Goal: Information Seeking & Learning: Learn about a topic

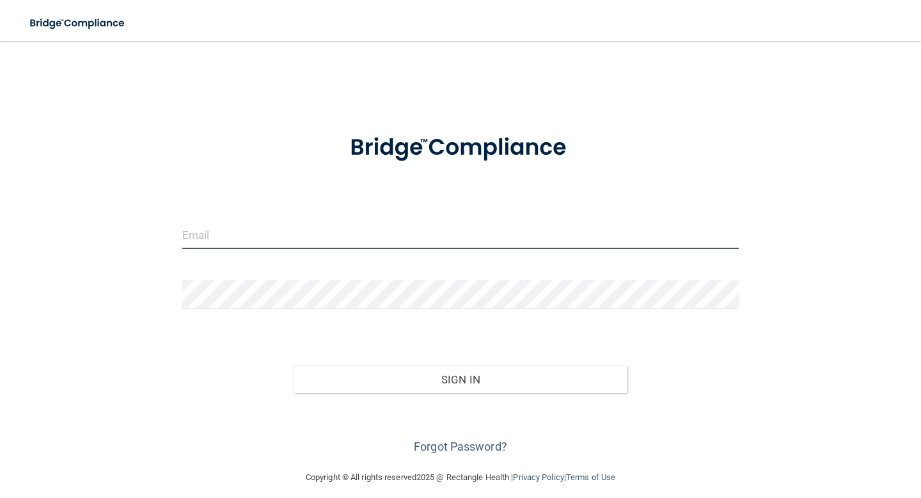
click at [351, 233] on input "email" at bounding box center [460, 234] width 557 height 29
type input "[EMAIL_ADDRESS][DOMAIN_NAME]"
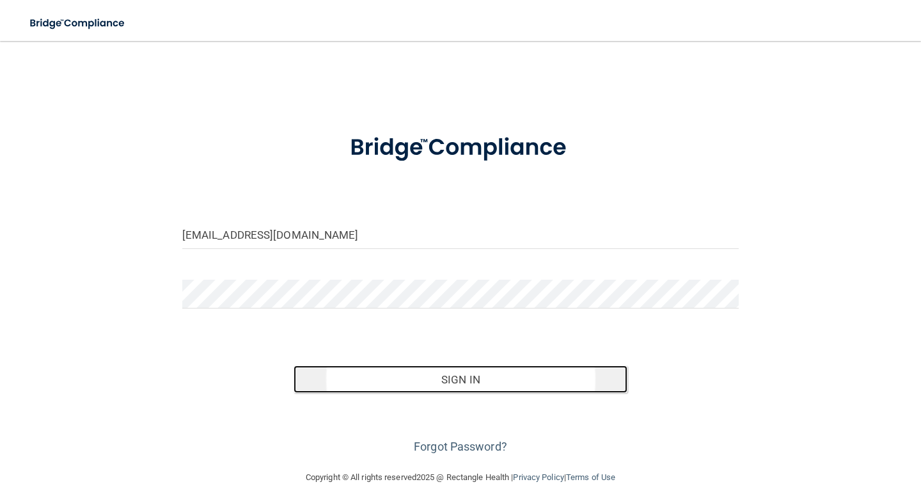
click at [452, 384] on button "Sign In" at bounding box center [461, 379] width 334 height 28
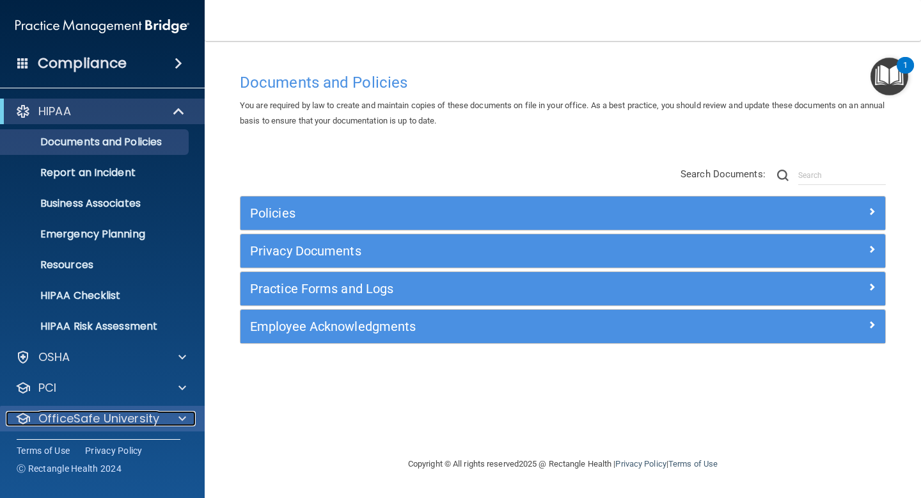
click at [185, 417] on span at bounding box center [182, 418] width 8 height 15
click at [182, 418] on span at bounding box center [182, 418] width 8 height 15
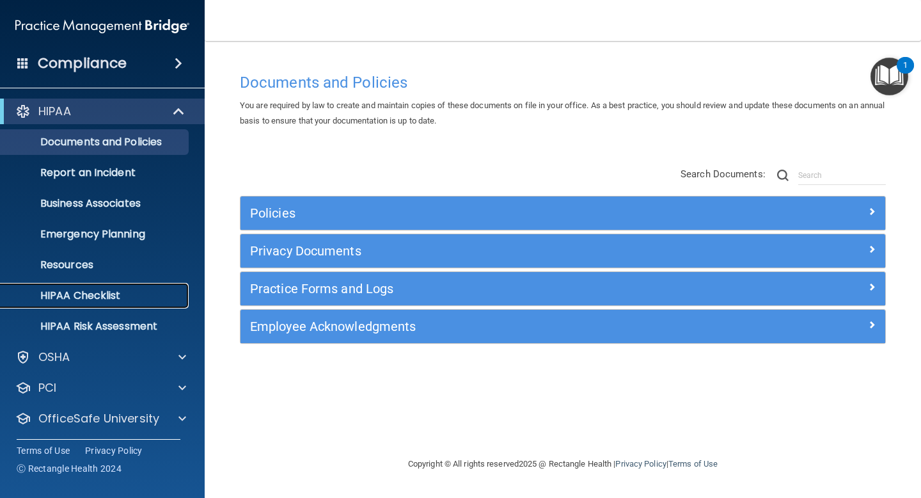
click at [77, 291] on p "HIPAA Checklist" at bounding box center [95, 295] width 175 height 13
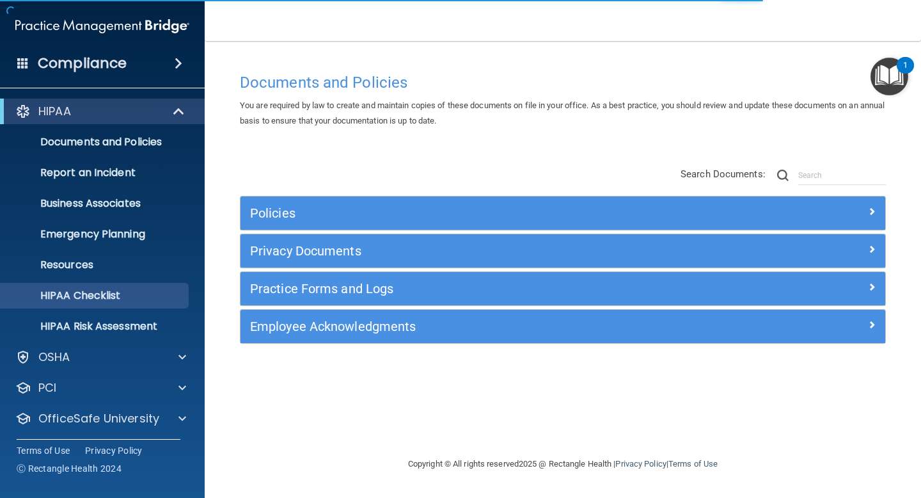
click at [894, 64] on img "Open Resource Center, 1 new notification" at bounding box center [890, 77] width 38 height 38
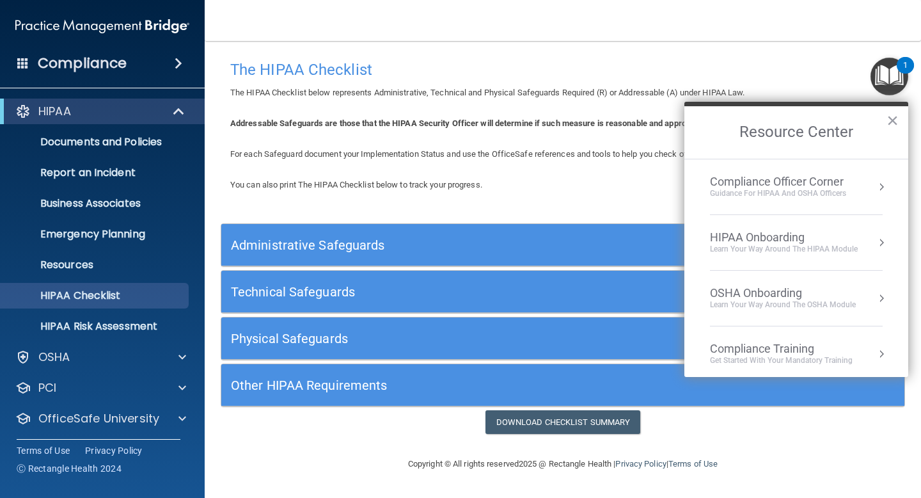
click at [757, 351] on div "Compliance Training" at bounding box center [781, 349] width 143 height 14
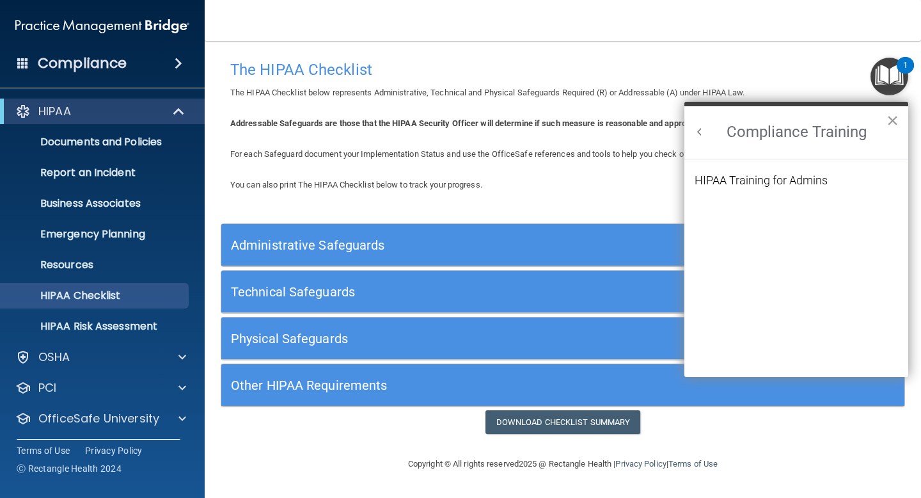
click at [890, 122] on button "×" at bounding box center [893, 120] width 12 height 20
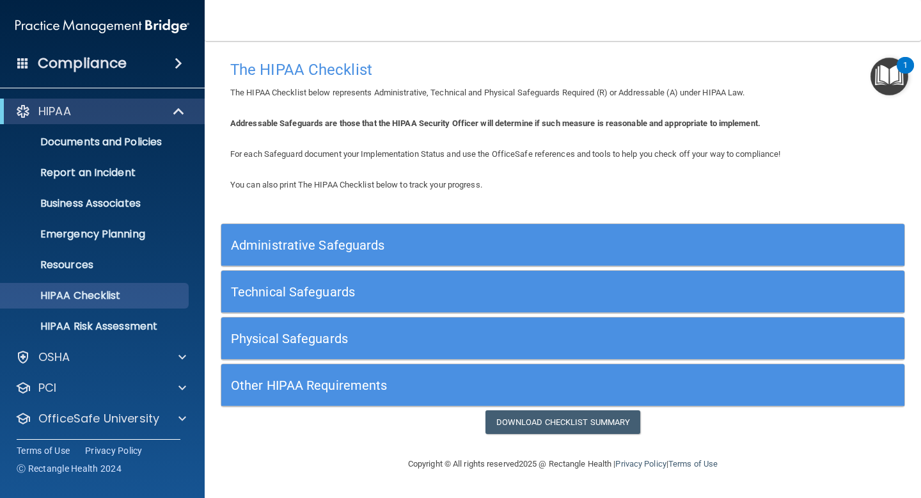
click at [906, 65] on div "1" at bounding box center [905, 73] width 4 height 17
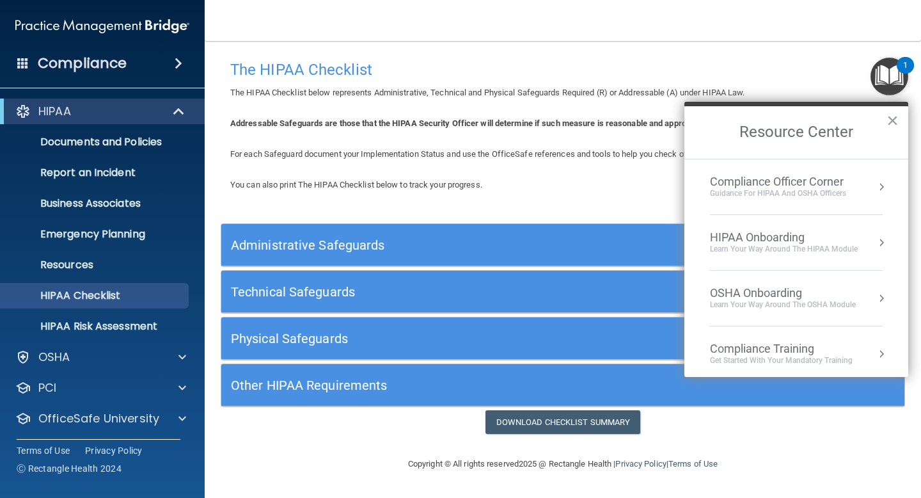
click at [853, 184] on div "Compliance Officer Corner Guidance for HIPAA and OSHA Officers" at bounding box center [796, 187] width 173 height 24
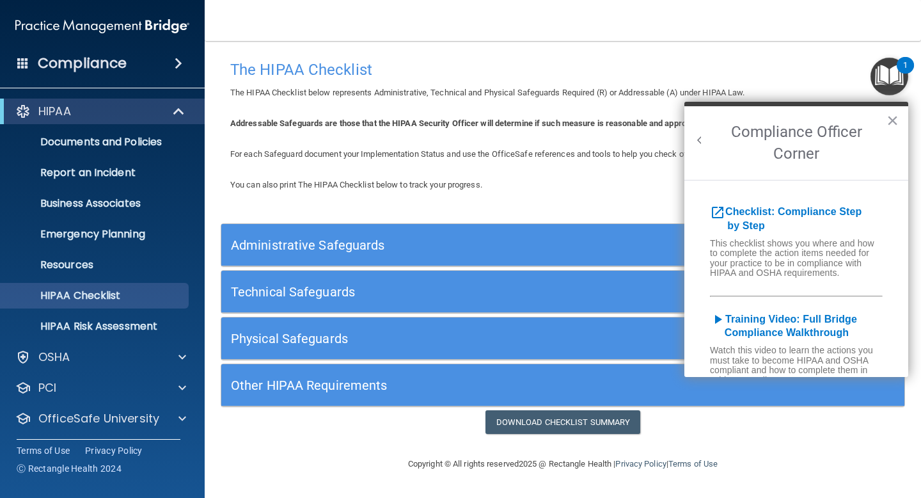
click at [891, 132] on h2 "Compliance Officer Corner" at bounding box center [796, 143] width 224 height 74
click at [889, 123] on button "×" at bounding box center [893, 120] width 12 height 20
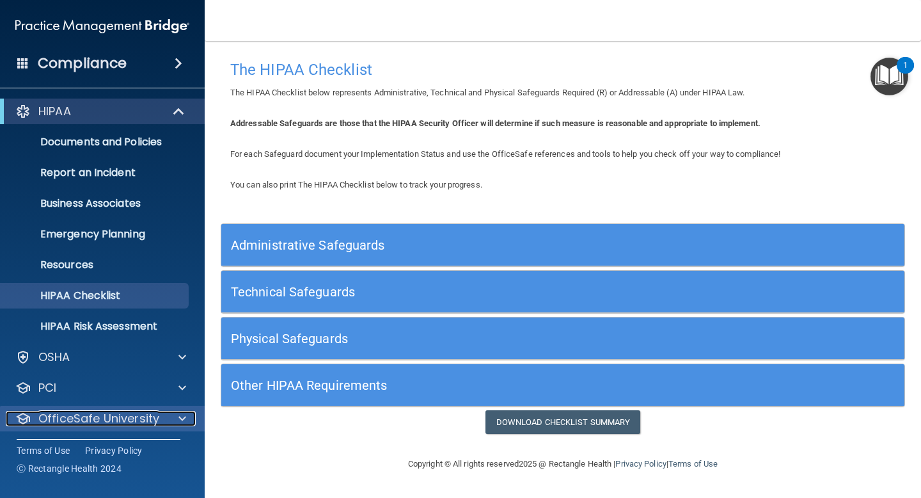
click at [139, 418] on p "OfficeSafe University" at bounding box center [98, 418] width 121 height 15
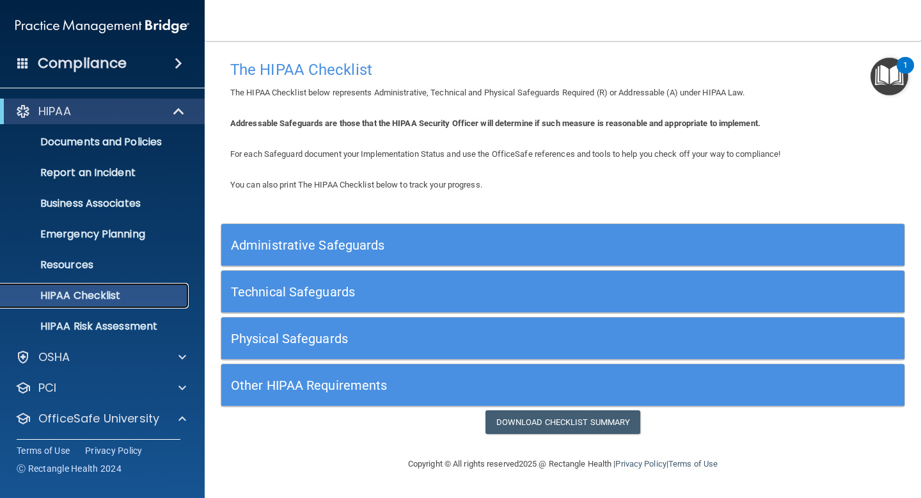
click at [106, 296] on p "HIPAA Checklist" at bounding box center [95, 295] width 175 height 13
click at [888, 75] on img "Open Resource Center, 1 new notification" at bounding box center [890, 77] width 38 height 38
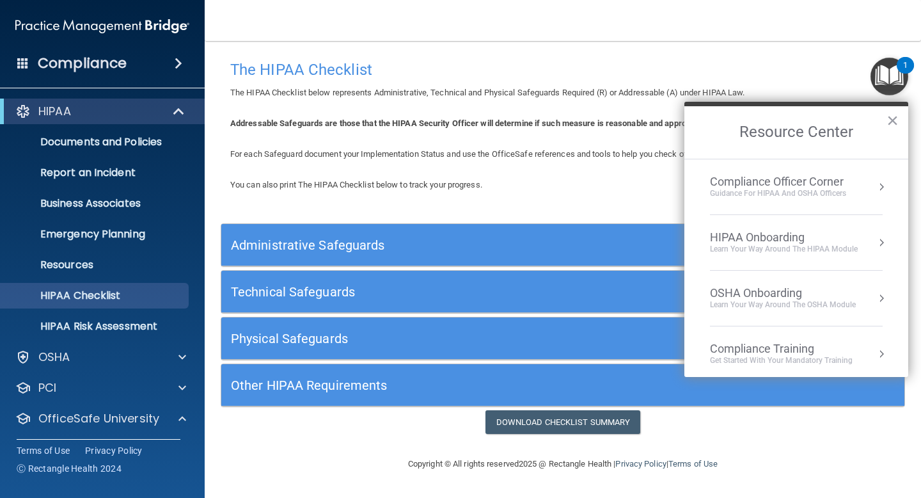
click at [767, 349] on div "Compliance Training" at bounding box center [781, 349] width 143 height 14
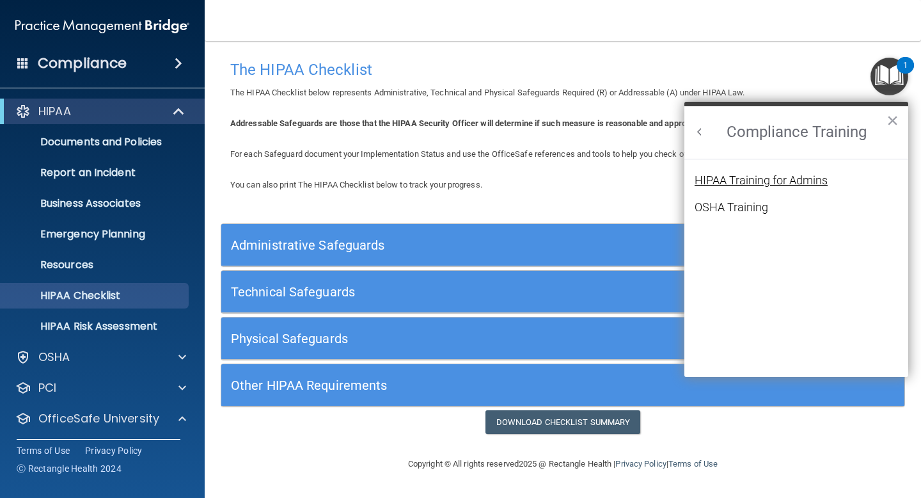
click at [760, 177] on div "HIPAA Training for Admins" at bounding box center [761, 181] width 133 height 12
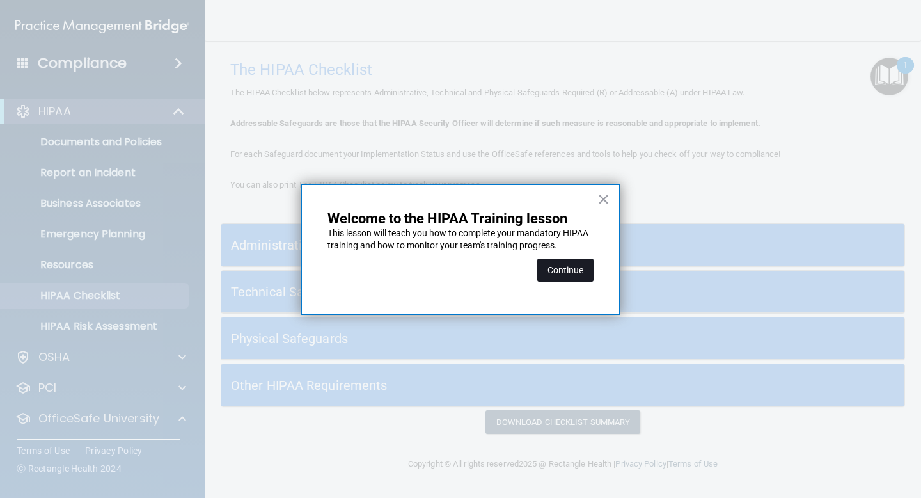
click at [568, 268] on button "Continue" at bounding box center [565, 269] width 56 height 23
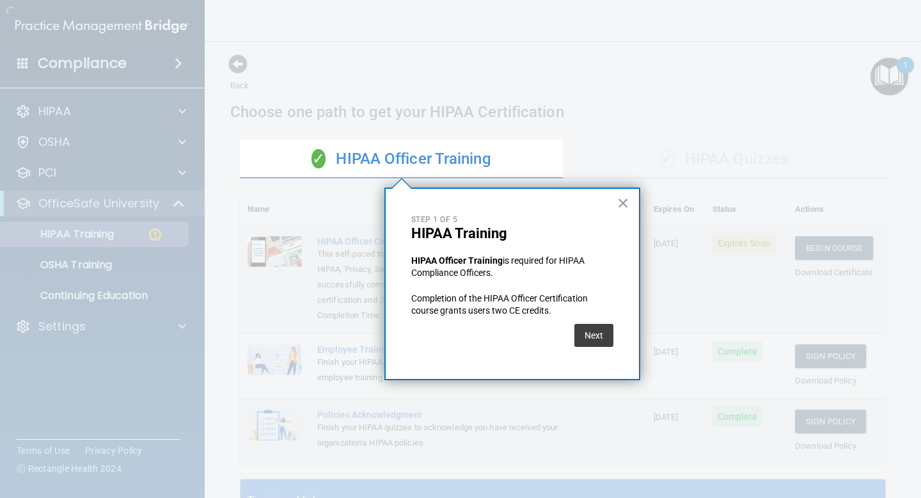
click at [115, 237] on div at bounding box center [120, 249] width 240 height 498
click at [596, 335] on button "Next" at bounding box center [593, 335] width 39 height 23
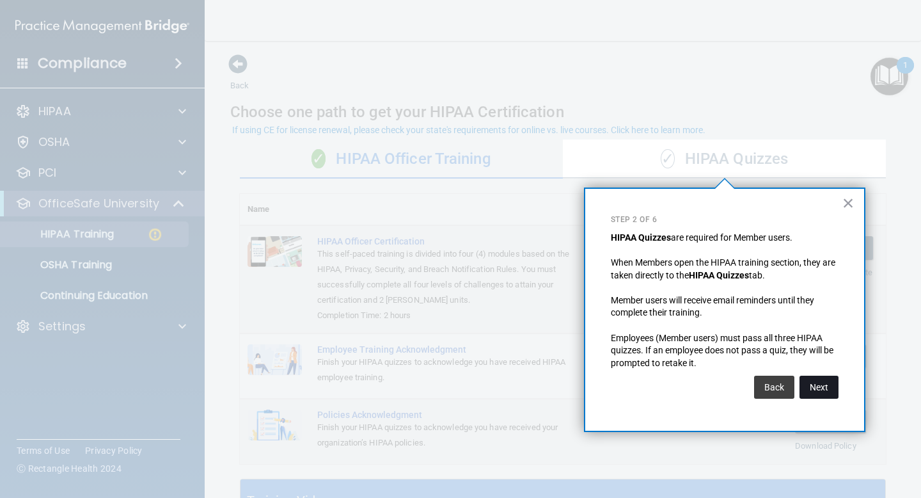
click at [819, 386] on button "Next" at bounding box center [819, 386] width 39 height 23
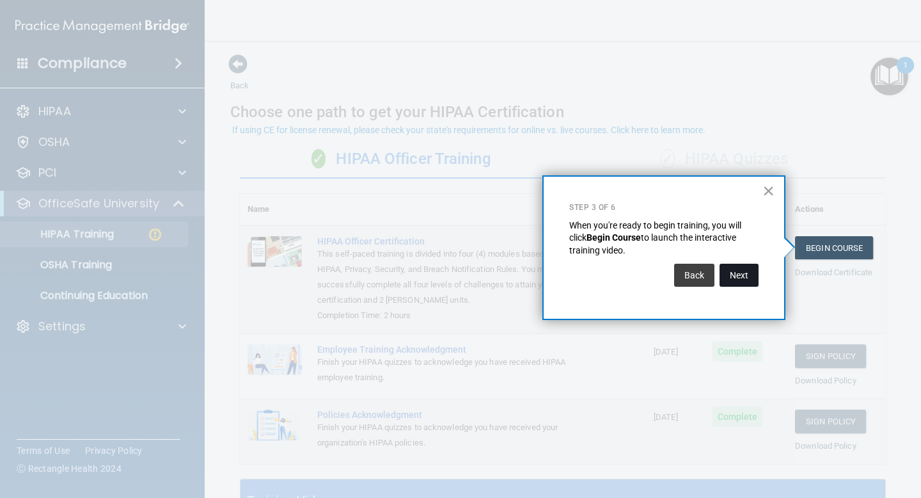
click at [743, 273] on button "Next" at bounding box center [739, 275] width 39 height 23
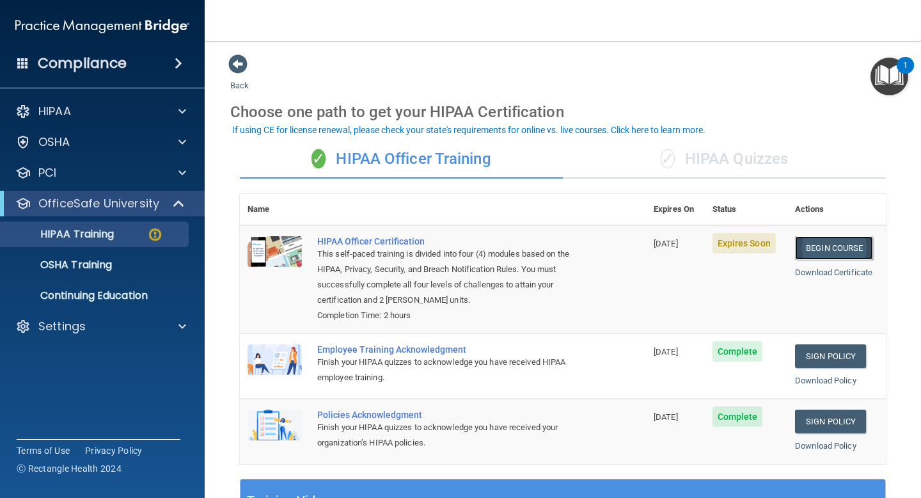
click at [826, 245] on link "Begin Course" at bounding box center [834, 248] width 78 height 24
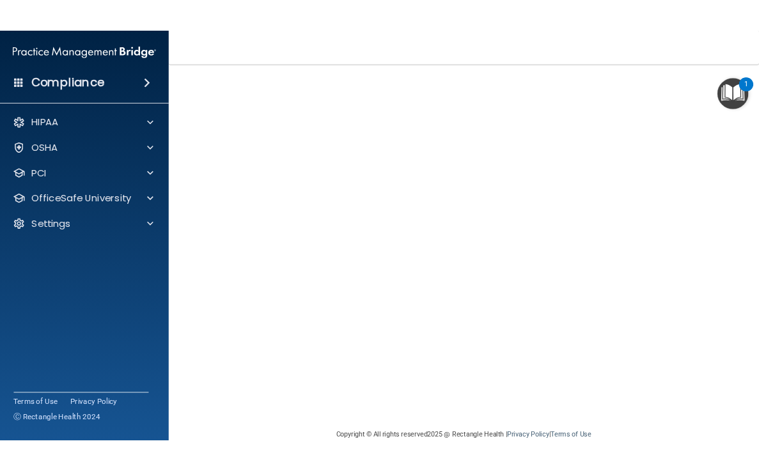
scroll to position [51, 0]
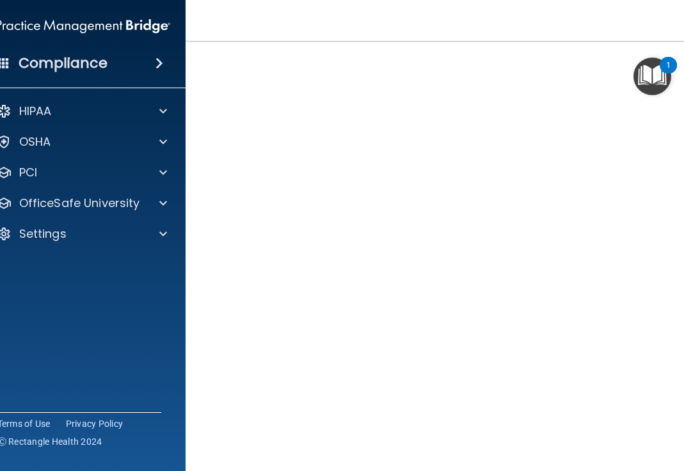
click at [660, 79] on img "Open Resource Center, 1 new notification" at bounding box center [652, 77] width 38 height 38
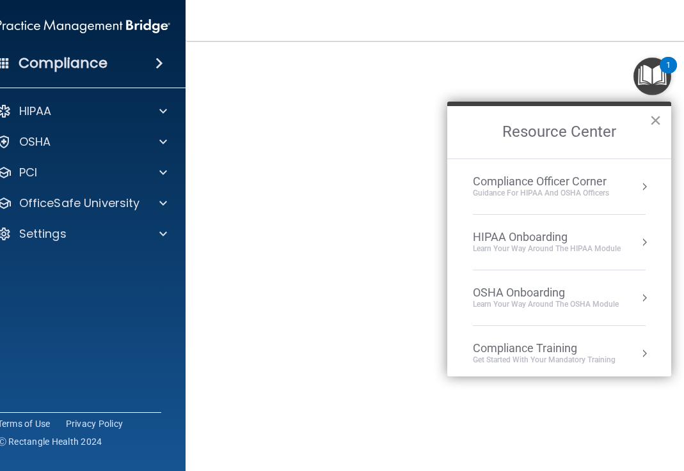
click at [653, 122] on button "×" at bounding box center [655, 120] width 12 height 20
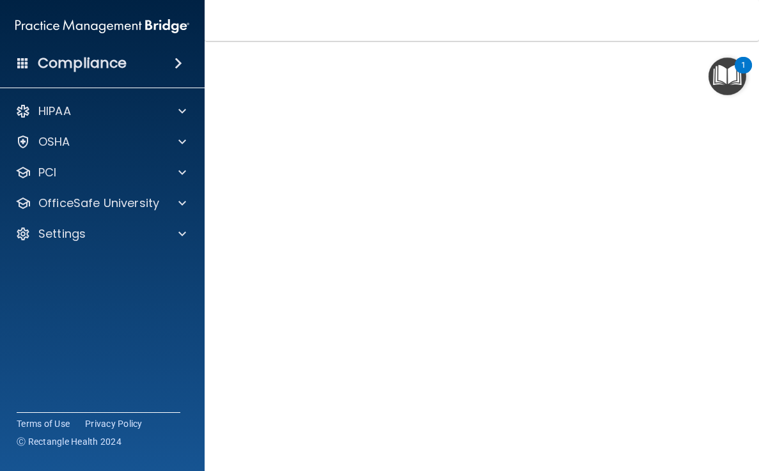
click at [727, 63] on img "Open Resource Center, 1 new notification" at bounding box center [728, 77] width 38 height 38
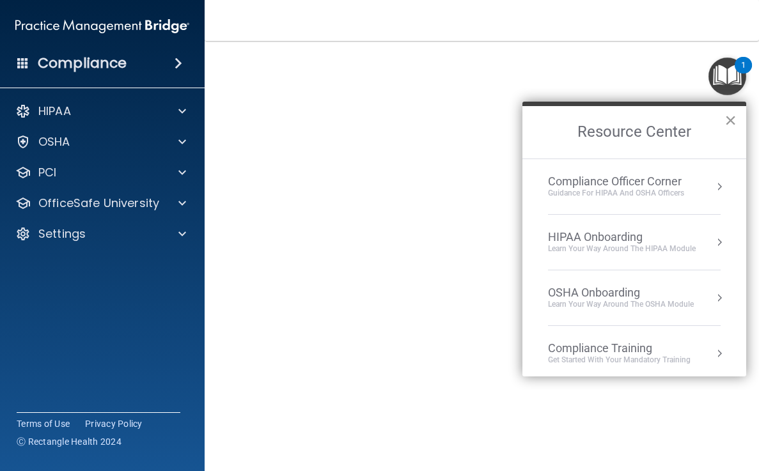
click at [729, 121] on button "×" at bounding box center [731, 120] width 12 height 20
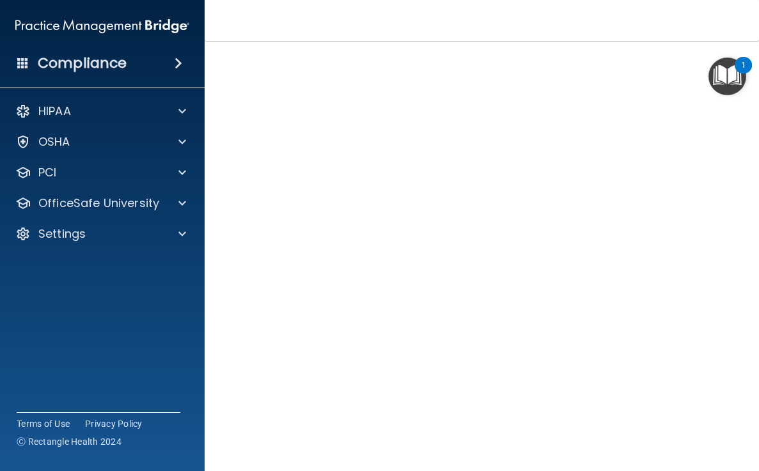
scroll to position [51, 0]
